Goal: Task Accomplishment & Management: Use online tool/utility

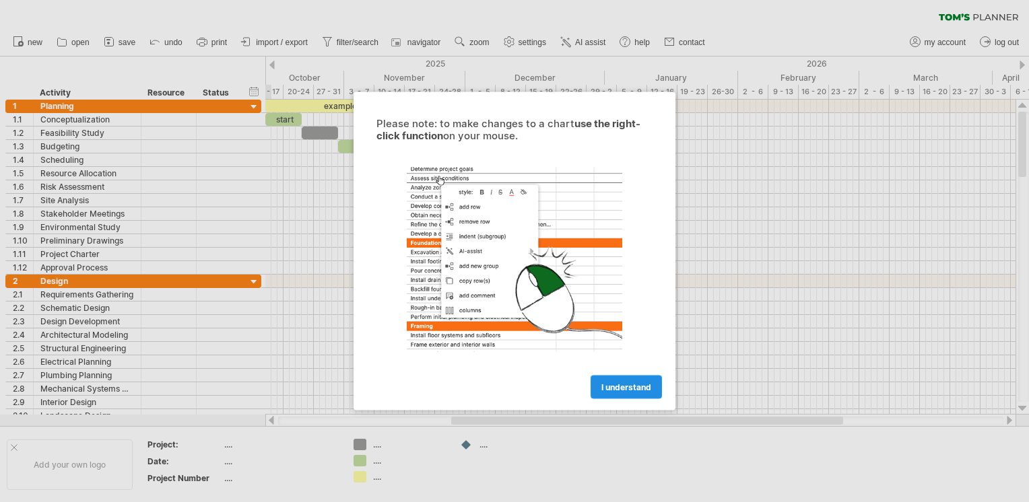
click at [633, 392] on link "I understand" at bounding box center [626, 388] width 71 height 24
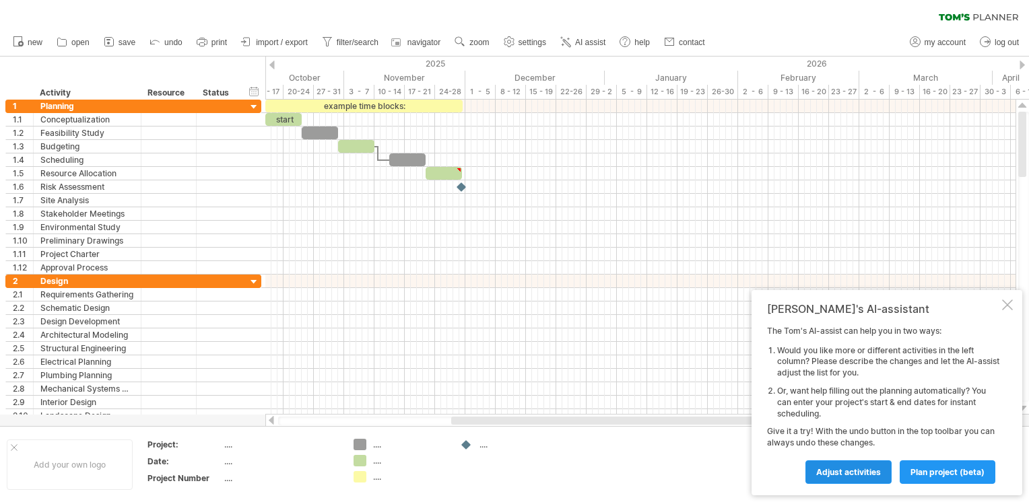
click at [878, 478] on link "Adjust activities" at bounding box center [849, 473] width 86 height 24
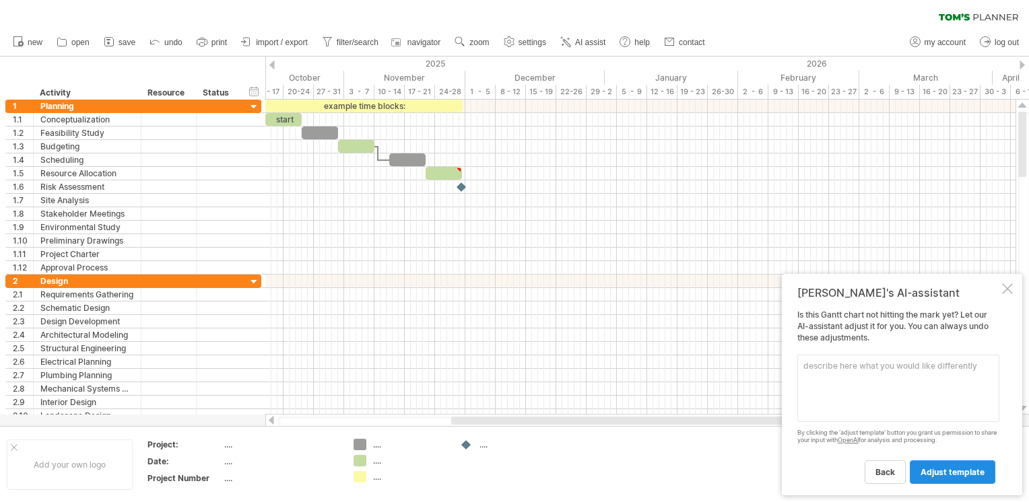
click at [962, 471] on span "adjust template" at bounding box center [953, 472] width 64 height 10
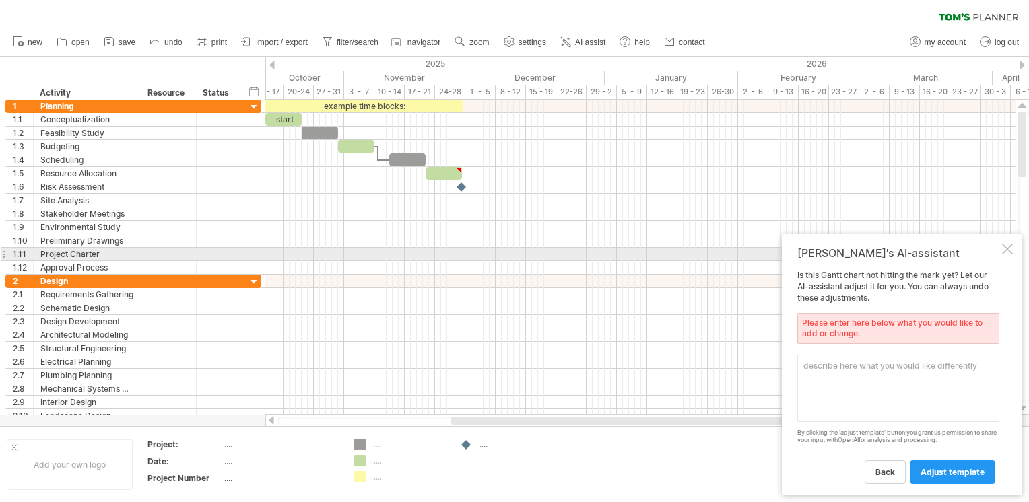
click at [1008, 249] on div at bounding box center [1007, 249] width 11 height 11
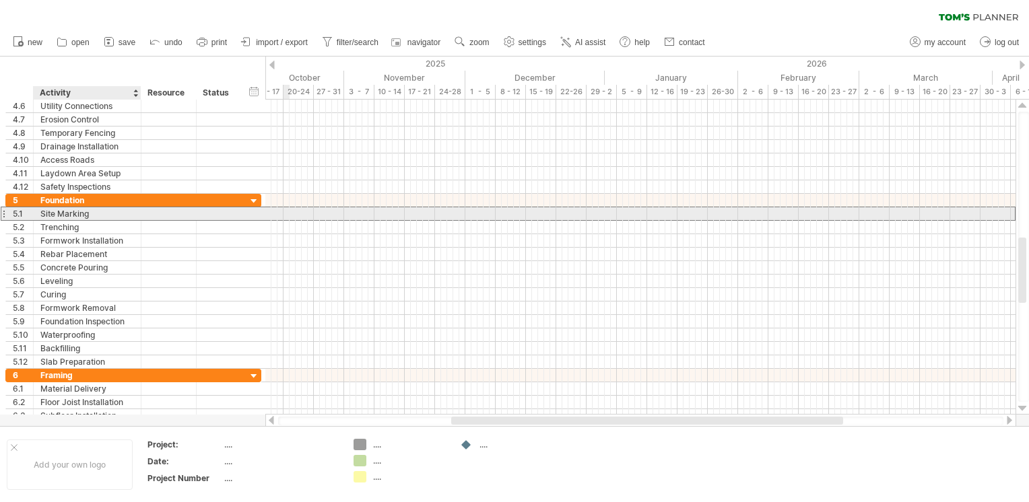
click at [64, 209] on div "Site Marking" at bounding box center [87, 213] width 94 height 13
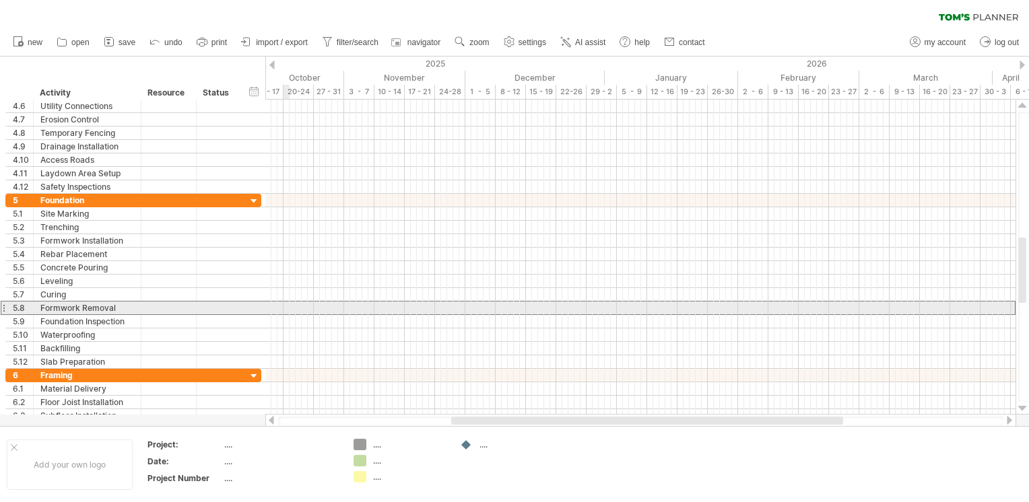
click at [5, 310] on div at bounding box center [3, 308] width 5 height 14
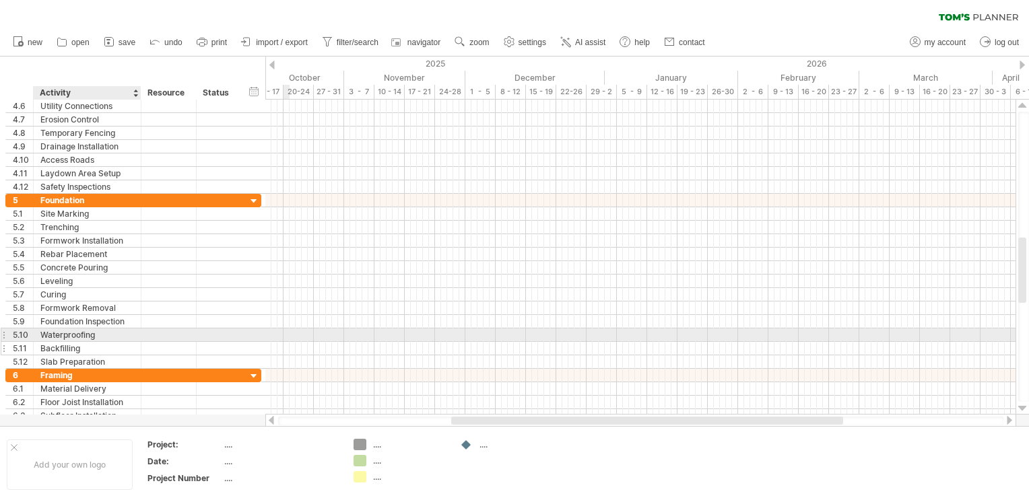
click at [145, 342] on div at bounding box center [168, 348] width 55 height 13
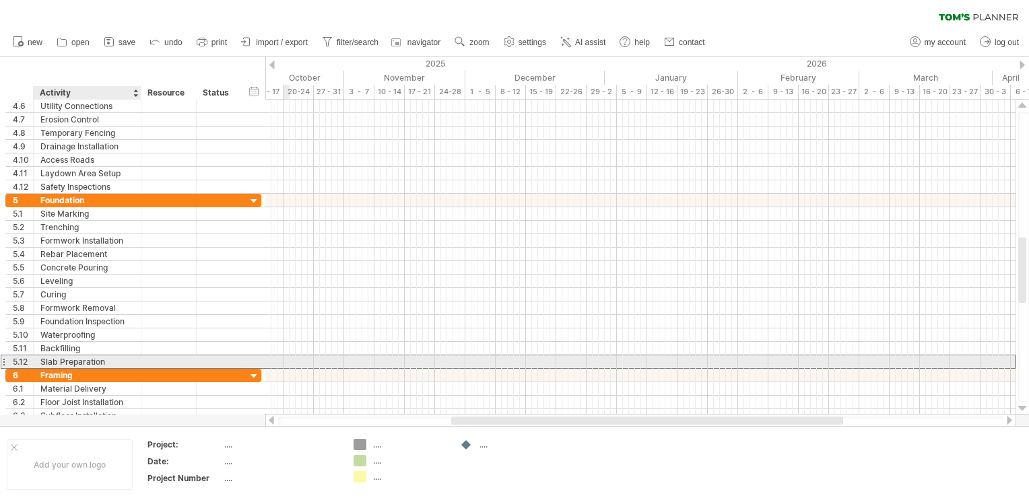
click at [92, 357] on div "Slab Preparation" at bounding box center [87, 362] width 94 height 13
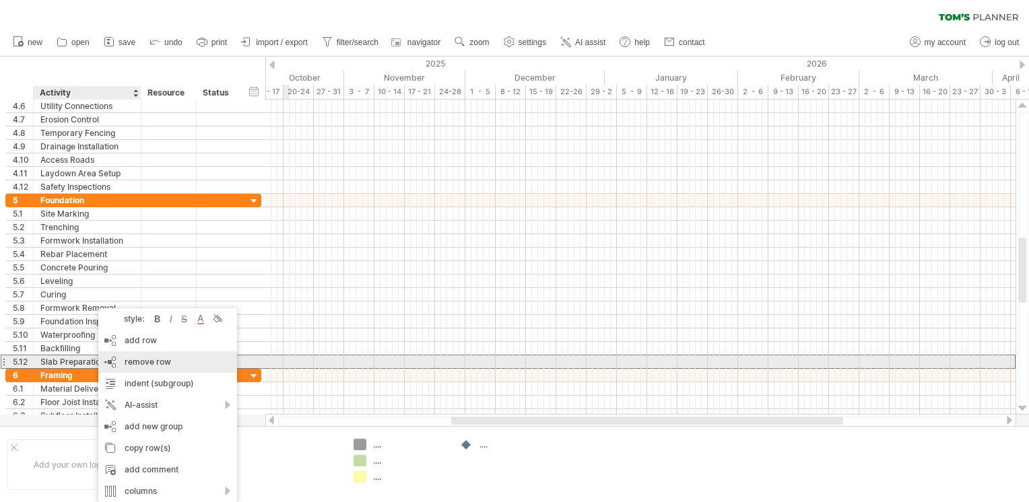
click at [154, 366] on span "remove row" at bounding box center [148, 362] width 46 height 10
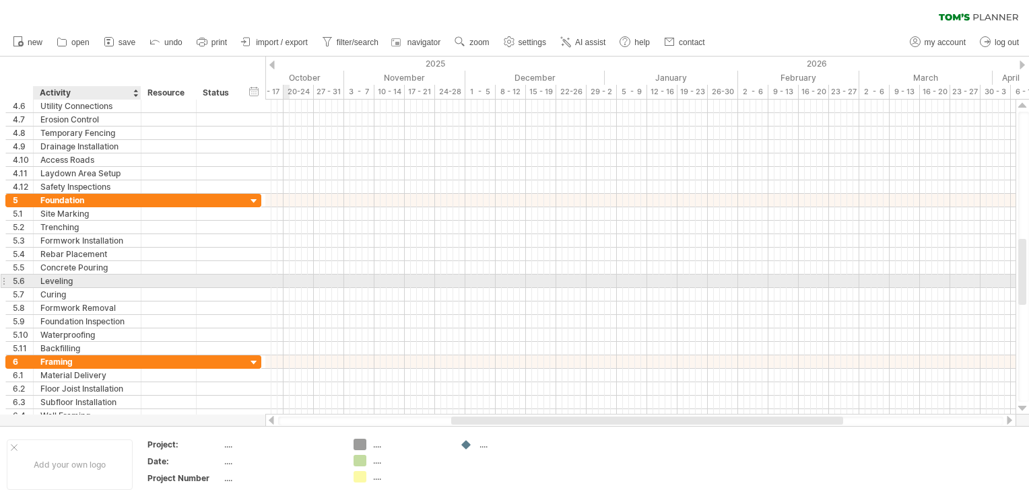
click at [82, 285] on div "Leveling" at bounding box center [87, 281] width 94 height 13
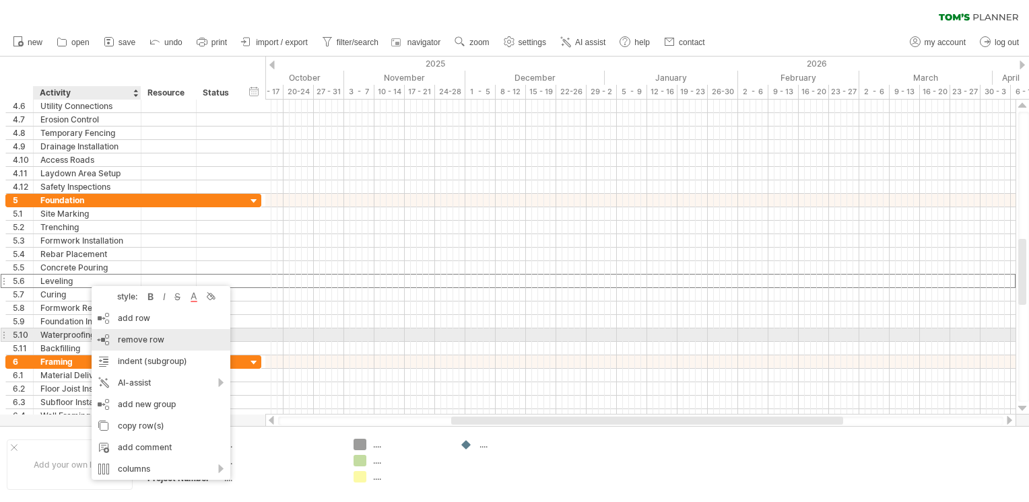
click at [150, 341] on span "remove row" at bounding box center [141, 340] width 46 height 10
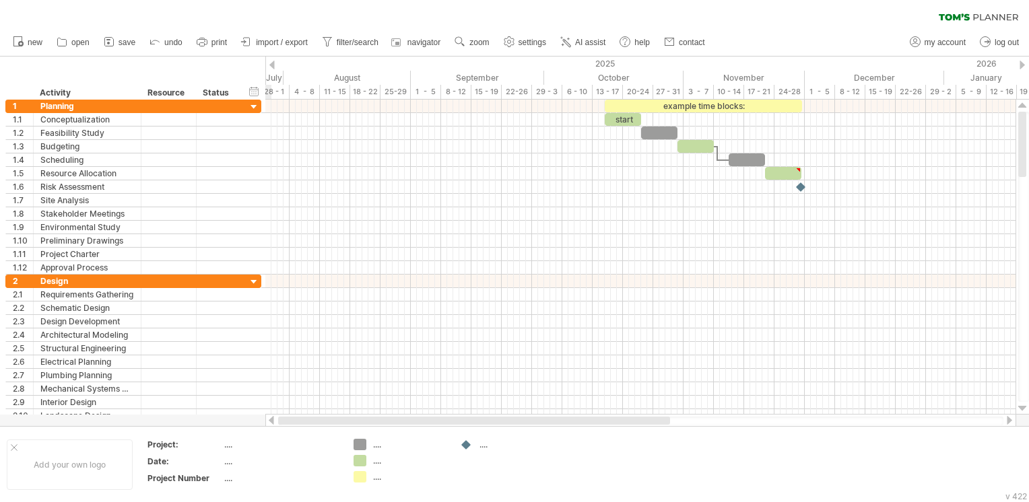
drag, startPoint x: 773, startPoint y: 424, endPoint x: 416, endPoint y: 416, distance: 357.7
click at [416, 416] on div at bounding box center [640, 420] width 751 height 13
click at [268, 65] on div "2025" at bounding box center [153, 64] width 1582 height 14
click at [270, 65] on div "Trying to reach [DOMAIN_NAME] Connected again... 0% clear filter new 1" at bounding box center [514, 251] width 1029 height 502
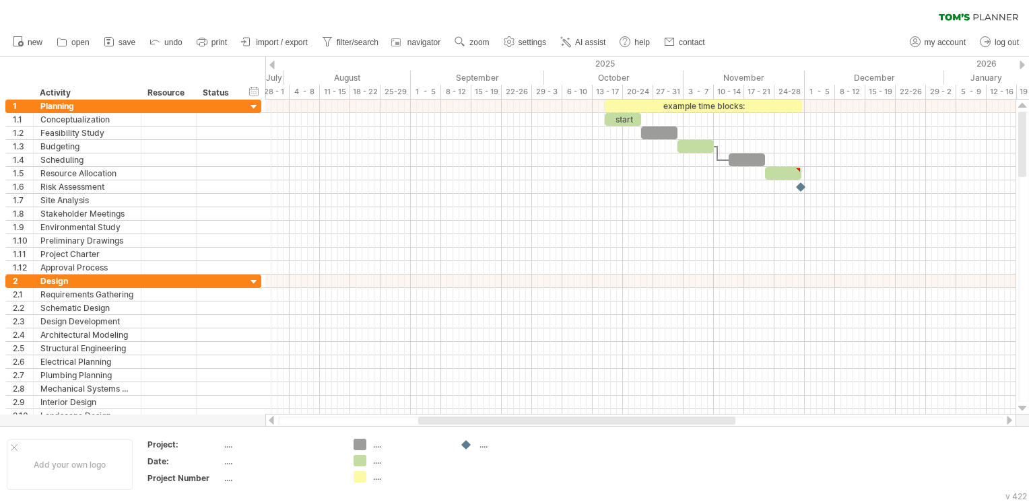
click at [271, 65] on div at bounding box center [271, 65] width 5 height 9
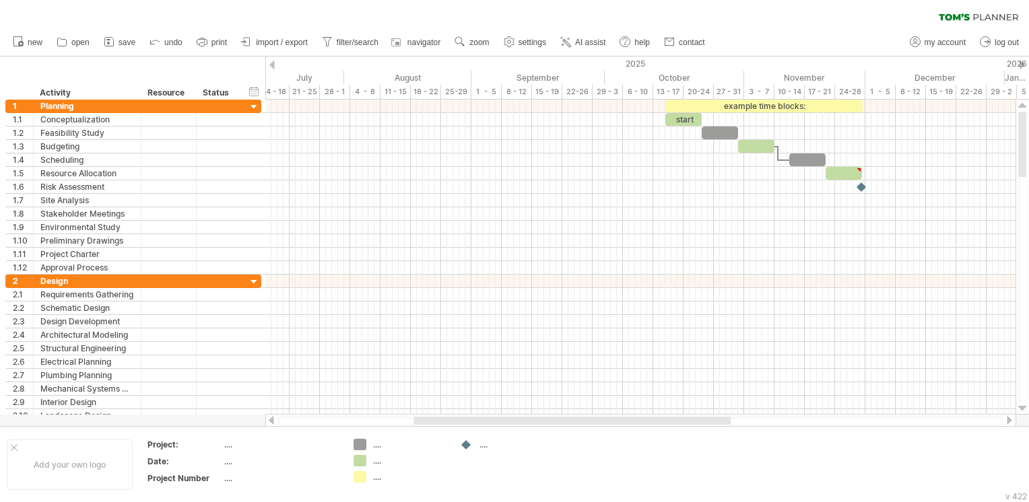
click at [271, 65] on div at bounding box center [271, 65] width 5 height 9
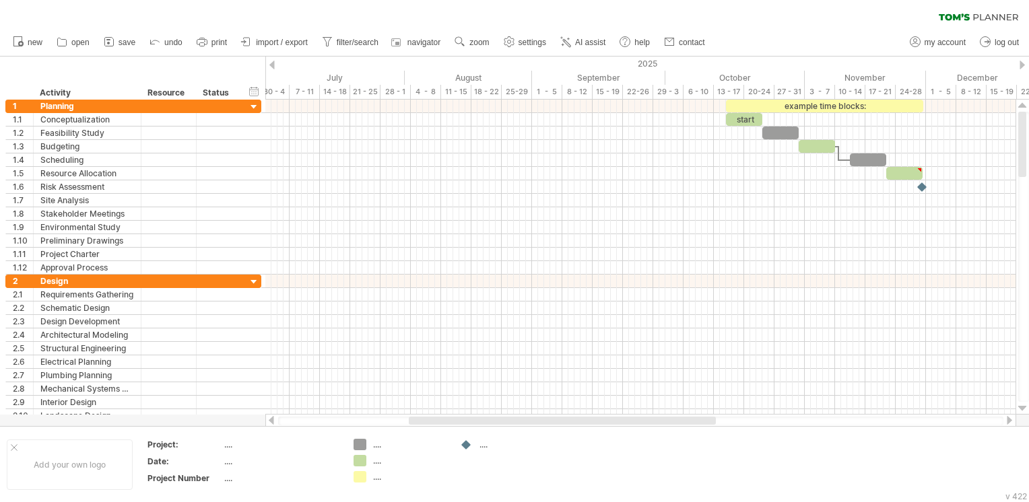
click at [271, 65] on div at bounding box center [271, 65] width 5 height 9
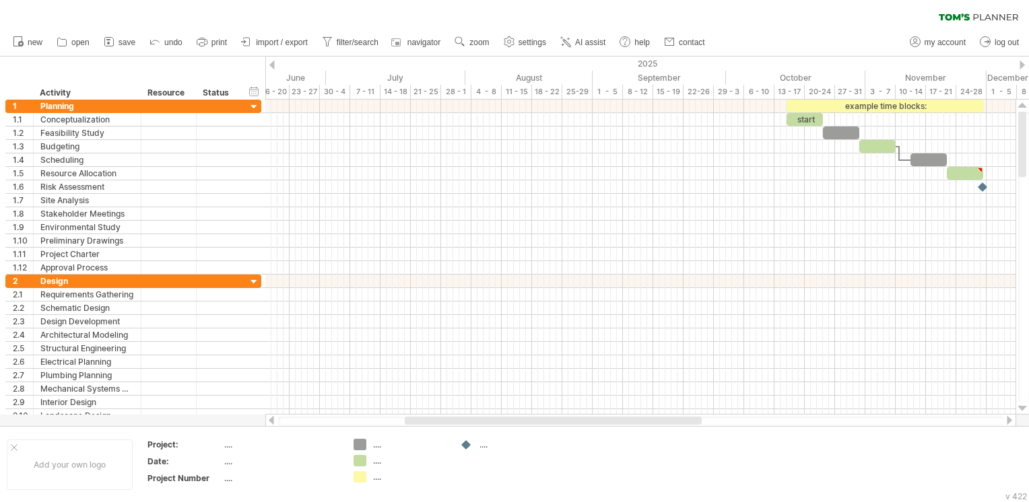
click at [271, 65] on div at bounding box center [271, 65] width 5 height 9
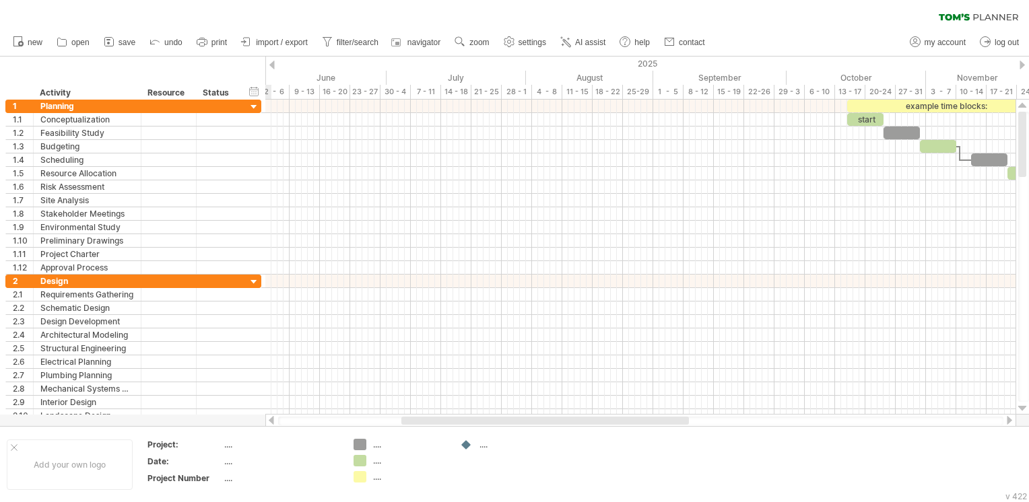
click at [1026, 62] on div "2025" at bounding box center [396, 64] width 1582 height 14
click at [1022, 63] on div at bounding box center [1022, 65] width 5 height 9
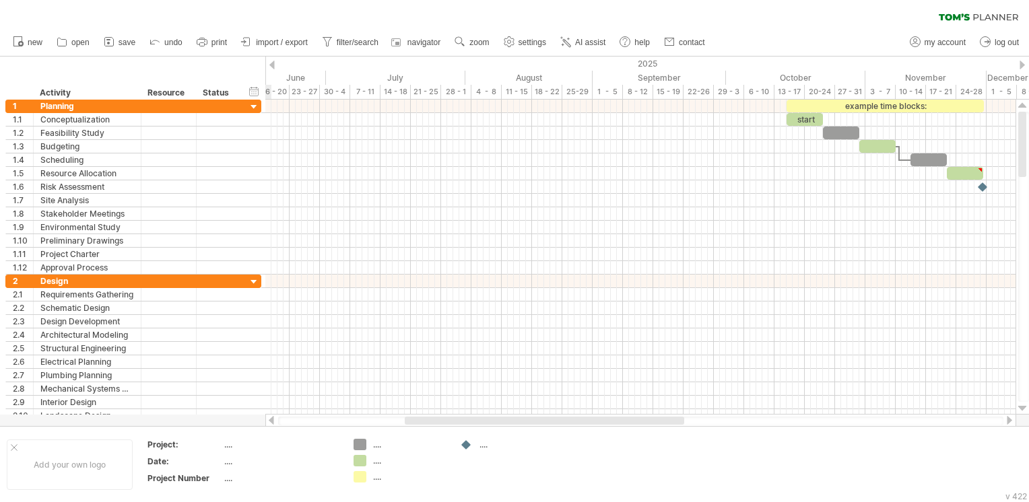
click at [1022, 63] on div at bounding box center [1022, 65] width 5 height 9
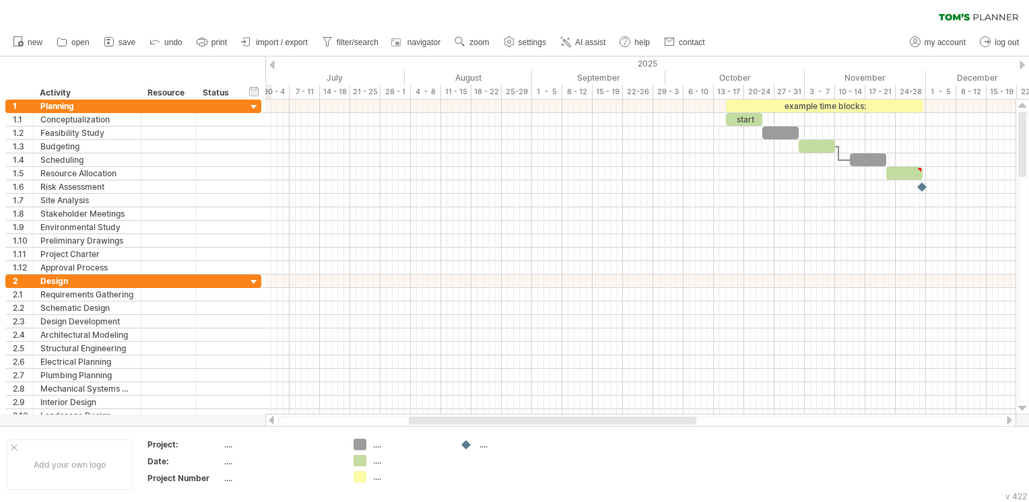
click at [1022, 63] on div at bounding box center [1022, 65] width 5 height 9
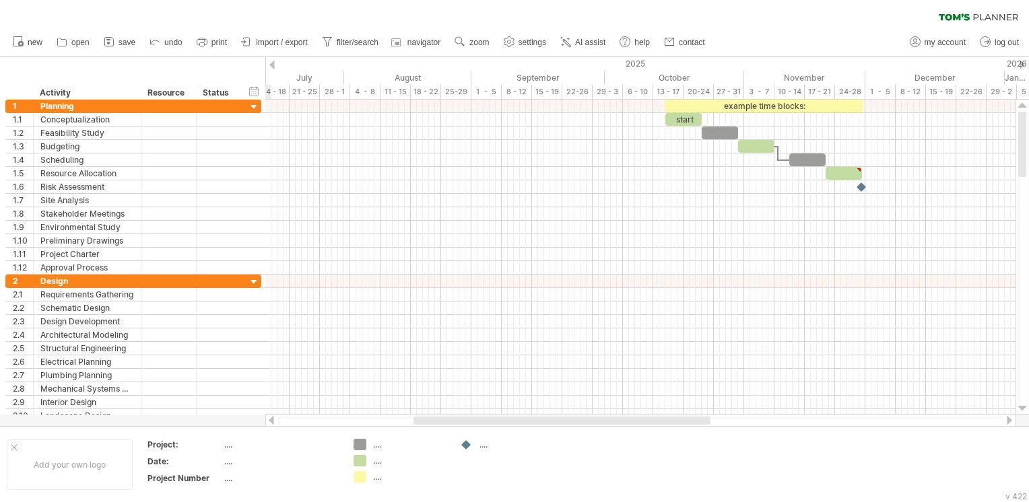
click at [1022, 63] on div at bounding box center [1022, 65] width 5 height 9
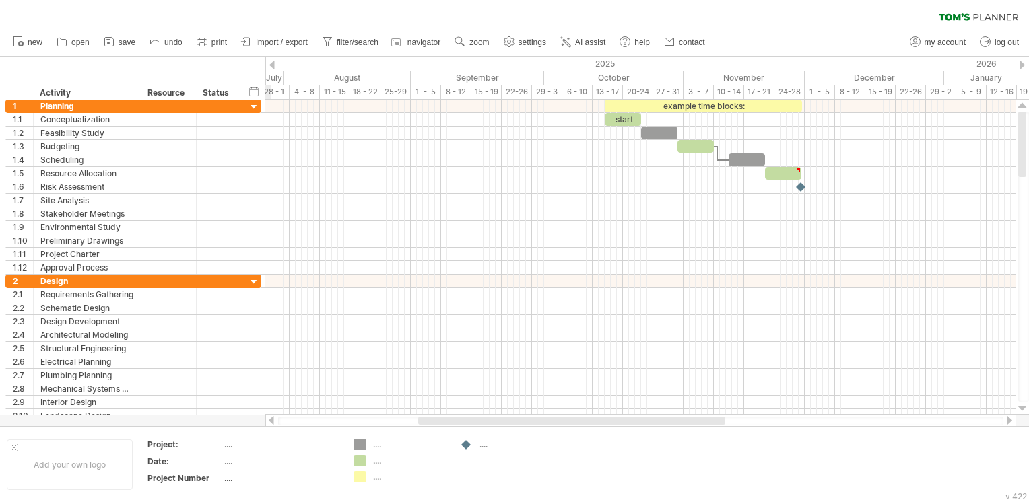
click at [1022, 63] on div at bounding box center [1022, 65] width 5 height 9
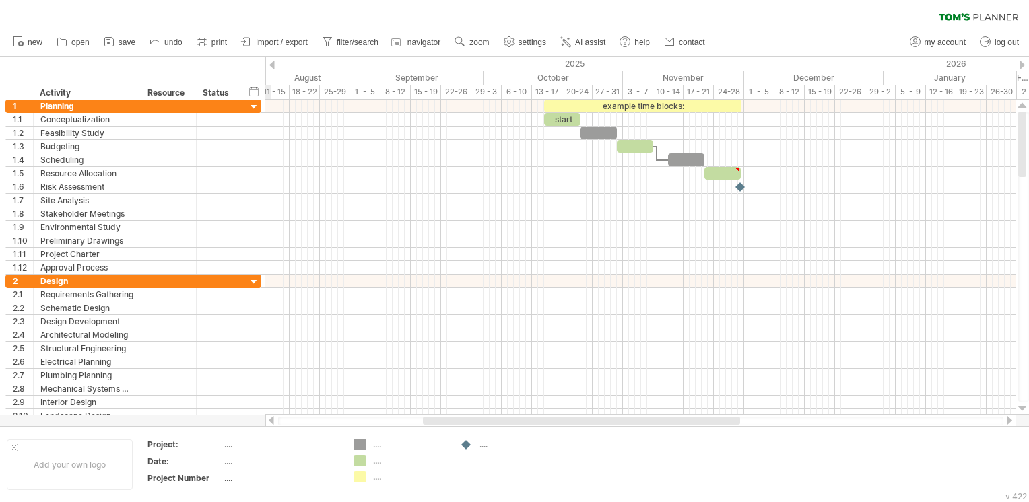
click at [1022, 63] on div at bounding box center [1022, 65] width 5 height 9
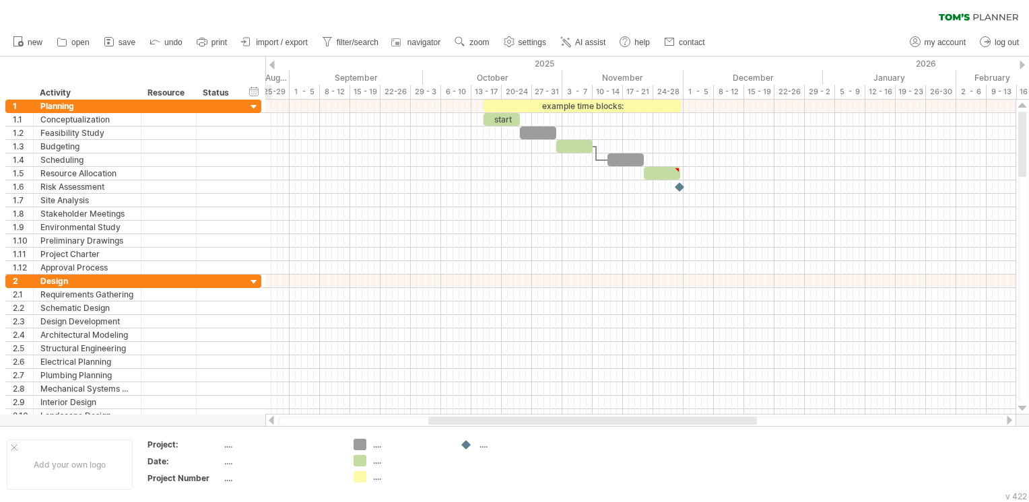
click at [1022, 63] on div at bounding box center [1022, 65] width 5 height 9
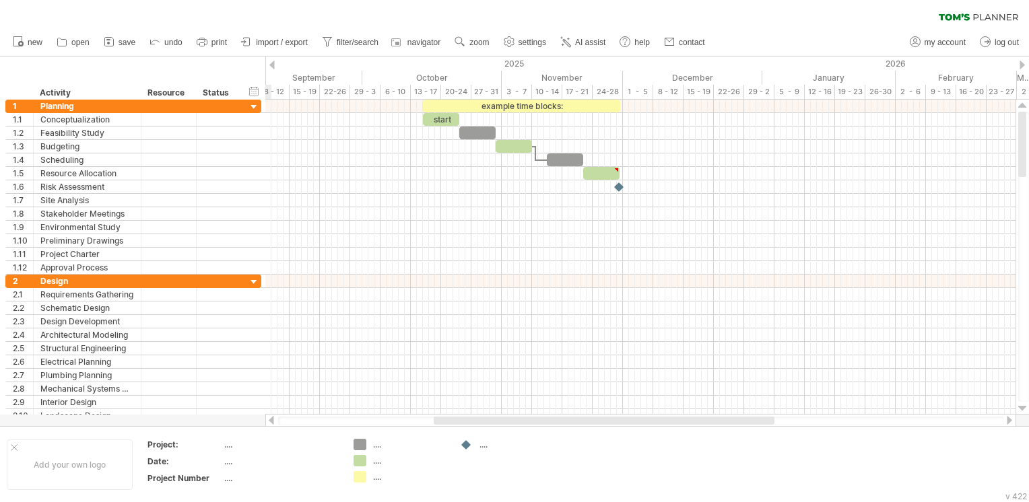
click at [1022, 63] on div at bounding box center [1022, 65] width 5 height 9
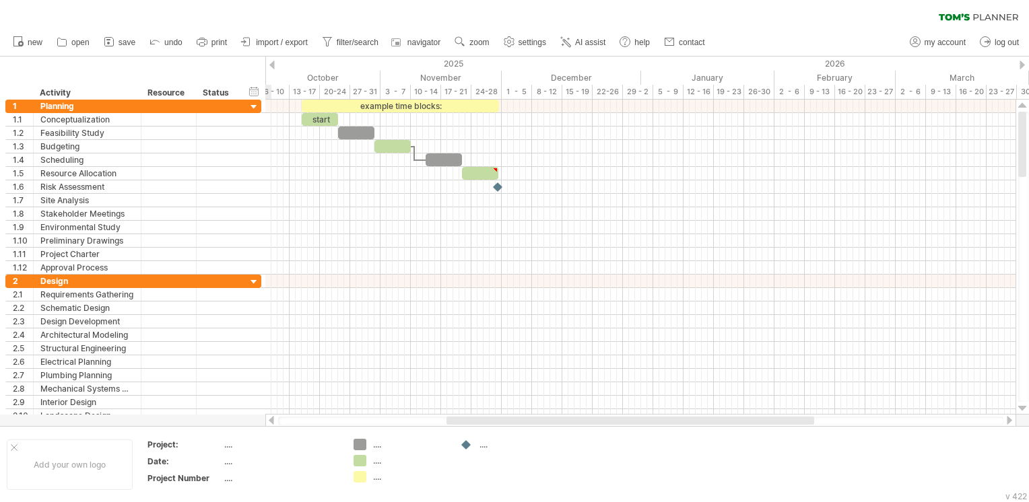
click at [1022, 63] on div at bounding box center [1022, 65] width 5 height 9
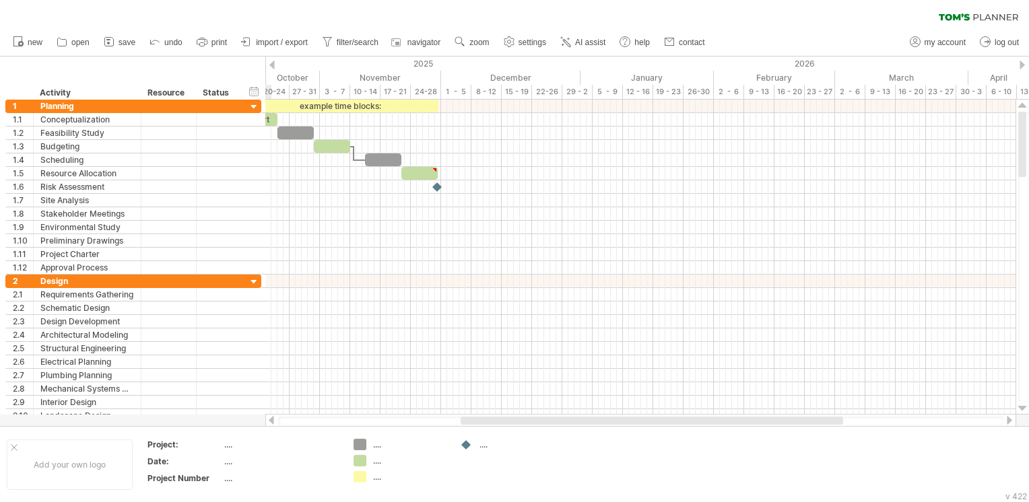
click at [1022, 63] on div at bounding box center [1022, 65] width 5 height 9
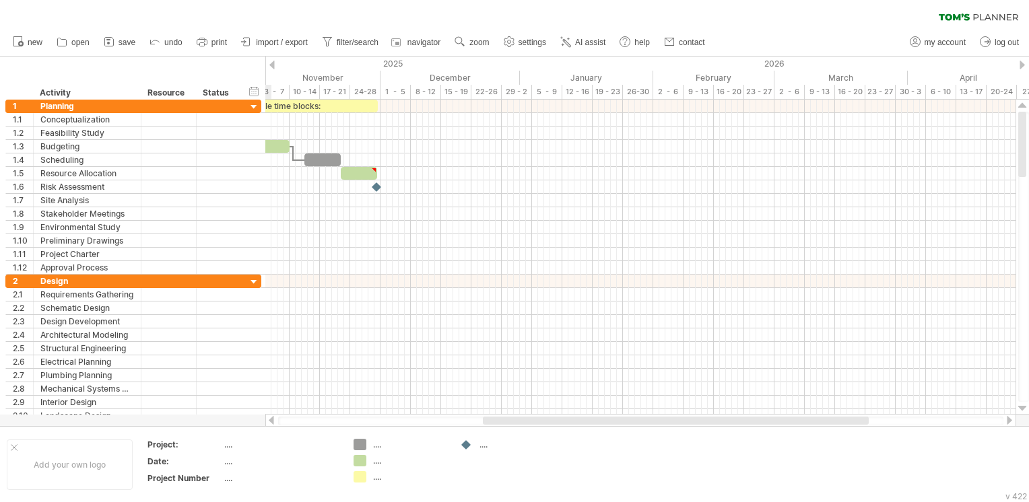
click at [1022, 63] on div at bounding box center [1022, 65] width 5 height 9
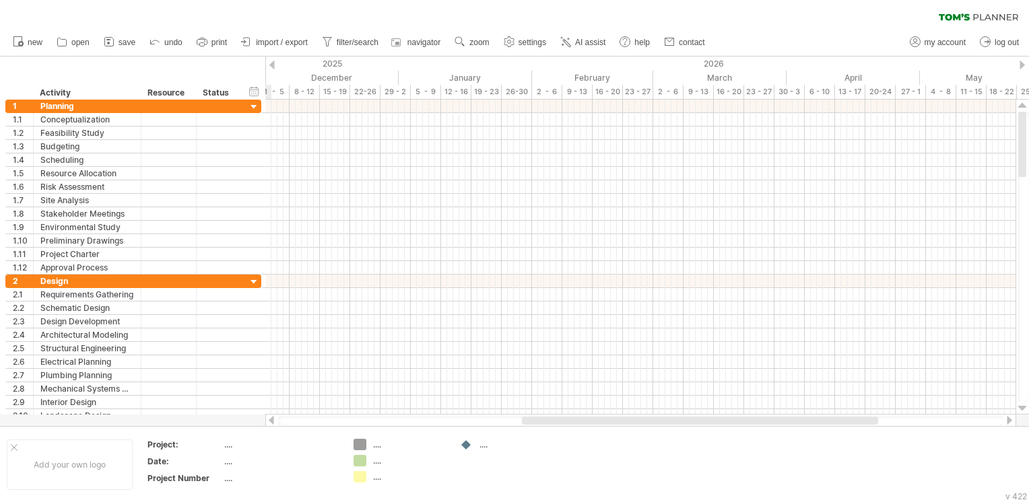
click at [1022, 63] on div at bounding box center [1022, 65] width 5 height 9
click at [16, 45] on icon at bounding box center [17, 40] width 13 height 13
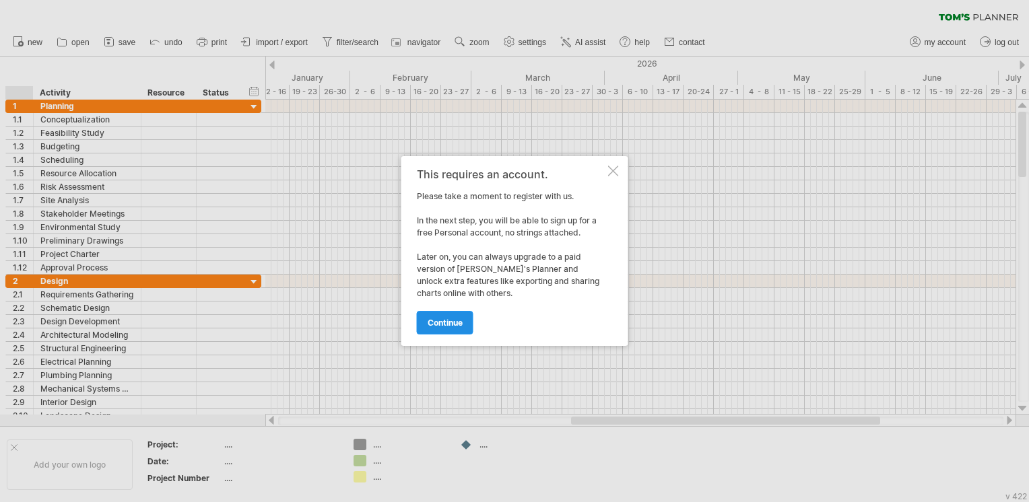
click at [450, 318] on span "continue" at bounding box center [445, 323] width 35 height 10
